Goal: Navigation & Orientation: Go to known website

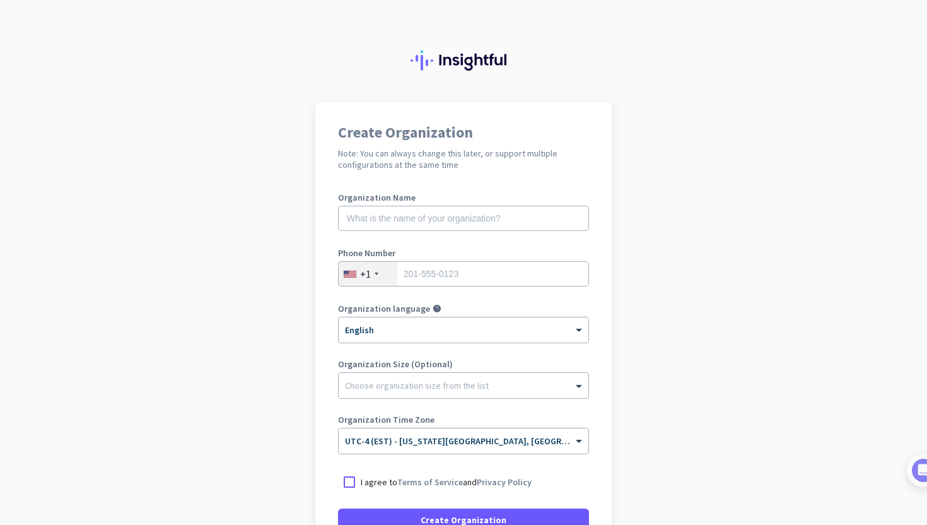
click at [461, 55] on img at bounding box center [464, 60] width 106 height 20
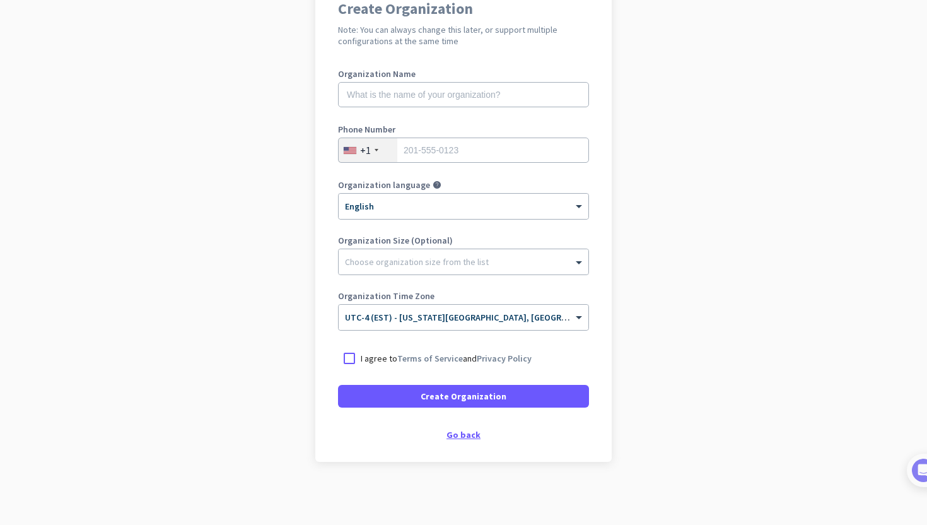
click at [457, 432] on div "Go back" at bounding box center [463, 434] width 251 height 9
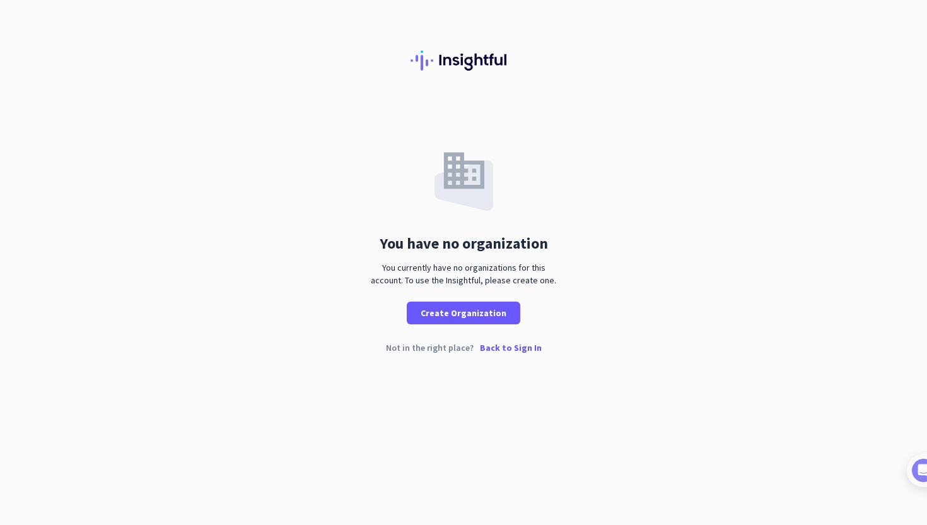
click at [518, 351] on p "Back to Sign In" at bounding box center [511, 347] width 62 height 9
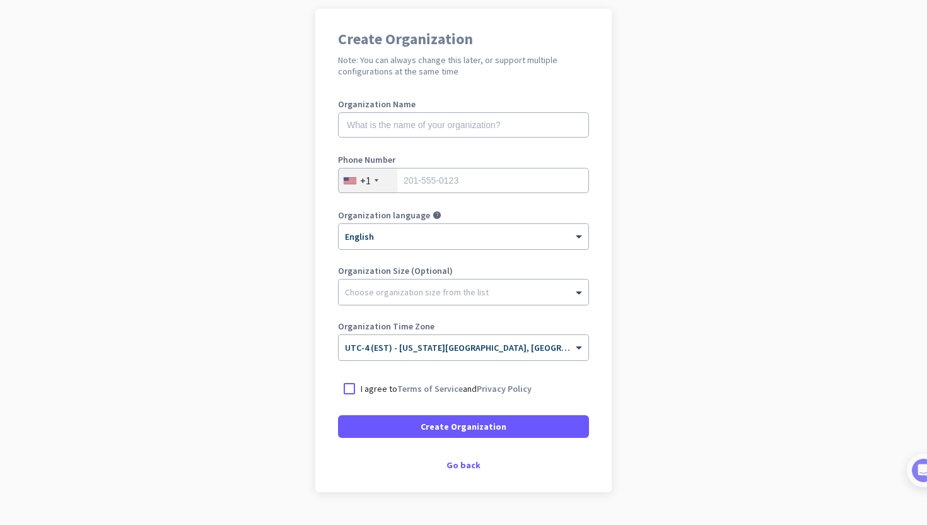
scroll to position [111, 0]
